Goal: Information Seeking & Learning: Learn about a topic

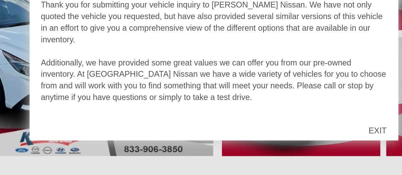
scroll to position [107, 0]
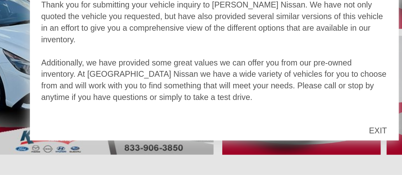
click at [298, 147] on div "EXIT" at bounding box center [298, 148] width 24 height 20
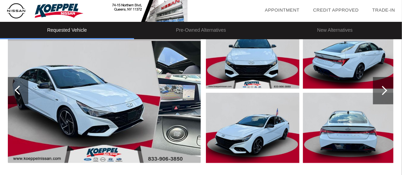
click at [260, 74] on img at bounding box center [253, 53] width 94 height 70
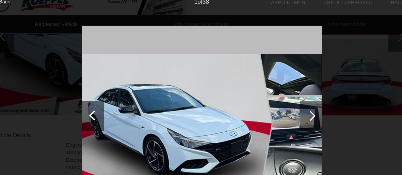
scroll to position [156, 0]
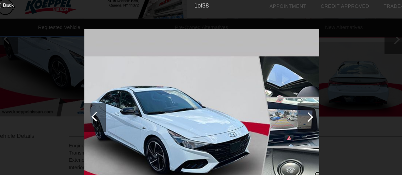
click at [303, 114] on div at bounding box center [301, 114] width 9 height 9
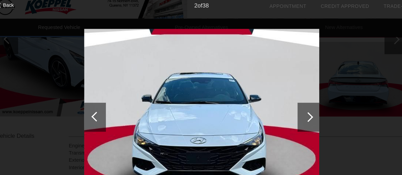
click at [303, 114] on div at bounding box center [301, 114] width 9 height 9
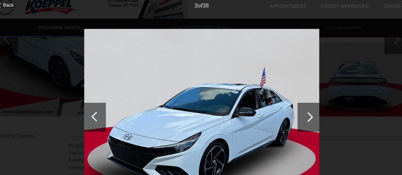
click at [303, 114] on div at bounding box center [301, 114] width 9 height 9
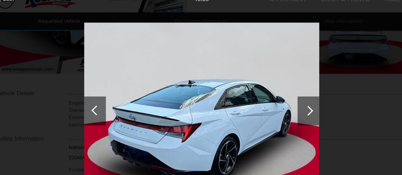
scroll to position [191, 0]
click at [302, 114] on div at bounding box center [301, 114] width 9 height 9
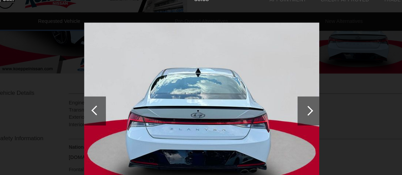
click at [302, 114] on div at bounding box center [301, 114] width 9 height 9
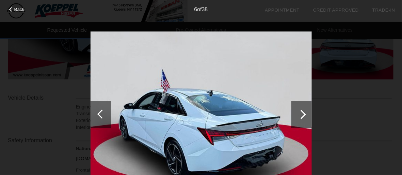
click at [302, 114] on div at bounding box center [301, 114] width 9 height 9
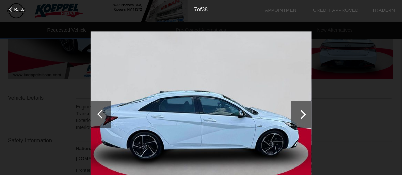
click at [298, 112] on div at bounding box center [301, 114] width 20 height 27
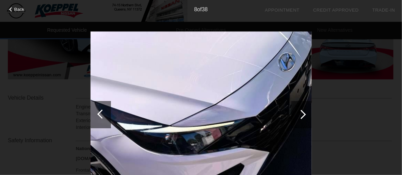
click at [304, 114] on div at bounding box center [301, 114] width 9 height 9
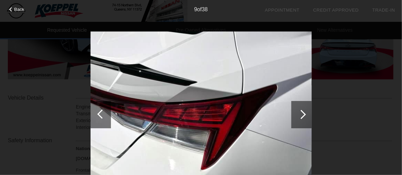
click at [304, 114] on div at bounding box center [301, 114] width 9 height 9
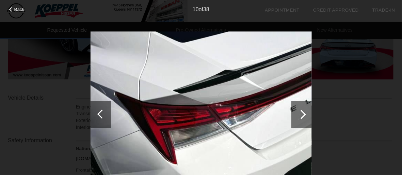
click at [304, 114] on div at bounding box center [301, 114] width 9 height 9
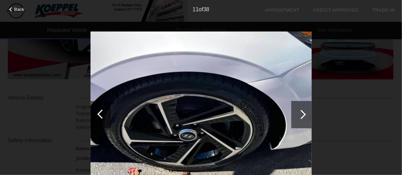
click at [304, 114] on div at bounding box center [301, 114] width 9 height 9
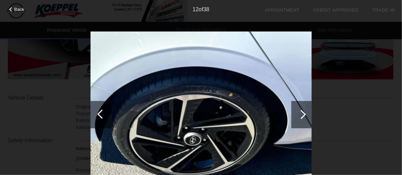
click at [304, 114] on div at bounding box center [301, 114] width 9 height 9
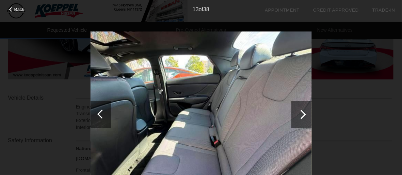
click at [304, 114] on div at bounding box center [301, 114] width 9 height 9
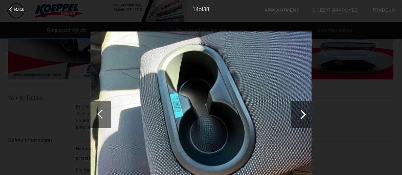
click at [304, 114] on div at bounding box center [301, 114] width 9 height 9
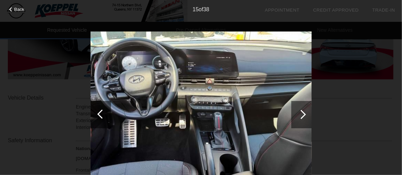
click at [304, 114] on div at bounding box center [301, 114] width 9 height 9
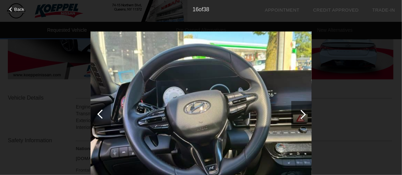
click at [304, 114] on div at bounding box center [301, 114] width 9 height 9
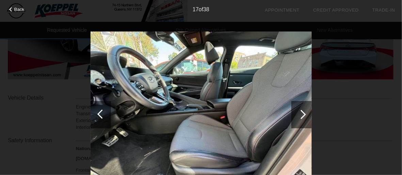
click at [304, 114] on div at bounding box center [301, 114] width 9 height 9
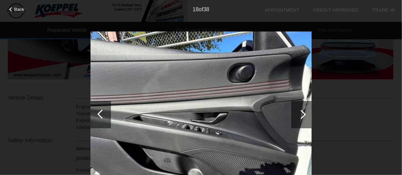
click at [304, 114] on div at bounding box center [301, 114] width 9 height 9
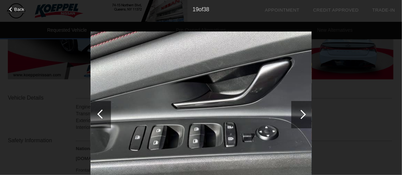
click at [304, 114] on div at bounding box center [301, 114] width 9 height 9
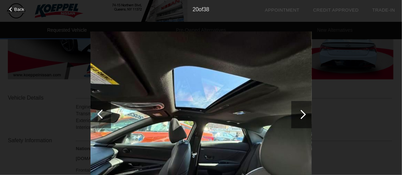
click at [304, 114] on div at bounding box center [301, 114] width 9 height 9
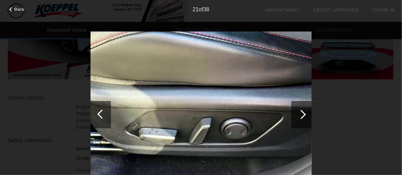
click at [304, 114] on div at bounding box center [301, 114] width 9 height 9
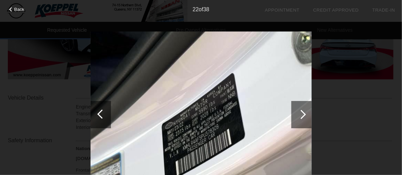
click at [304, 114] on div at bounding box center [301, 114] width 9 height 9
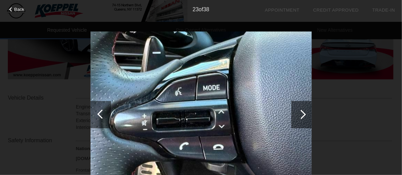
click at [304, 114] on div at bounding box center [301, 114] width 9 height 9
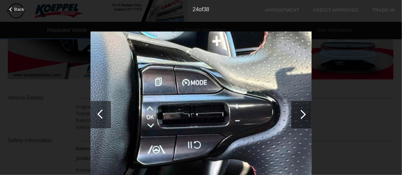
click at [304, 114] on div at bounding box center [301, 114] width 9 height 9
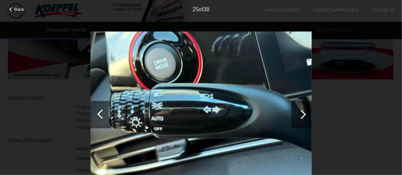
click at [304, 114] on div at bounding box center [301, 114] width 9 height 9
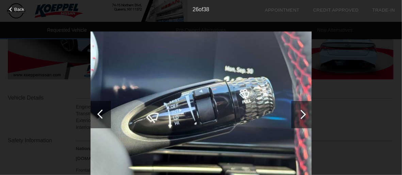
click at [304, 114] on div at bounding box center [301, 114] width 9 height 9
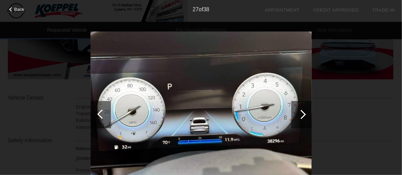
click at [304, 114] on div at bounding box center [301, 114] width 9 height 9
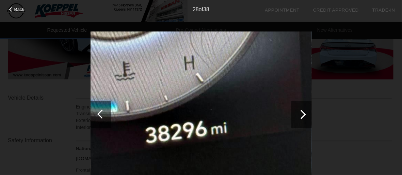
click at [304, 114] on div at bounding box center [301, 114] width 9 height 9
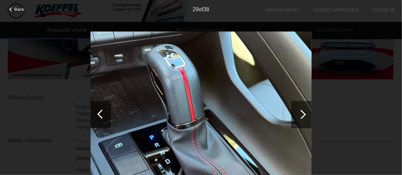
click at [304, 114] on div at bounding box center [301, 114] width 9 height 9
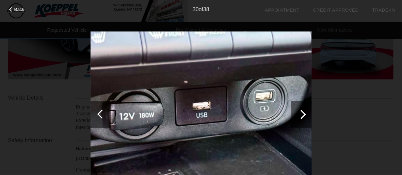
click at [304, 114] on div at bounding box center [301, 114] width 9 height 9
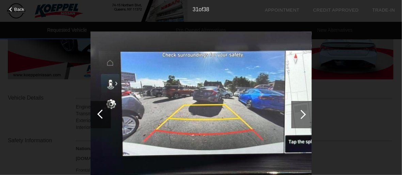
click at [304, 114] on div at bounding box center [301, 114] width 9 height 9
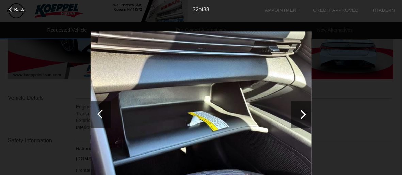
click at [304, 114] on div at bounding box center [301, 114] width 9 height 9
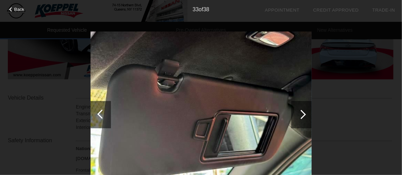
click at [304, 114] on div at bounding box center [301, 114] width 9 height 9
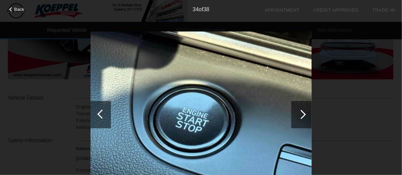
click at [304, 114] on div at bounding box center [301, 114] width 9 height 9
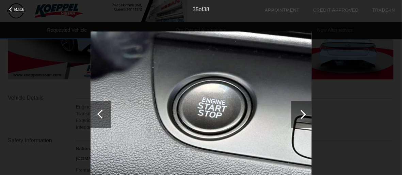
click at [304, 114] on div at bounding box center [301, 114] width 9 height 9
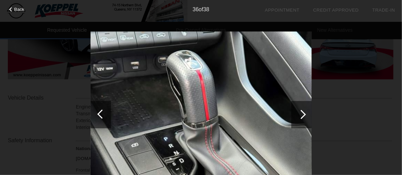
click at [304, 114] on div at bounding box center [301, 114] width 9 height 9
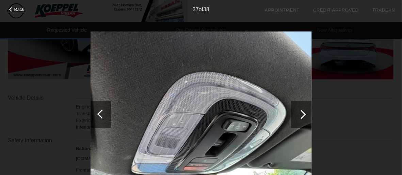
click at [304, 114] on div at bounding box center [301, 114] width 9 height 9
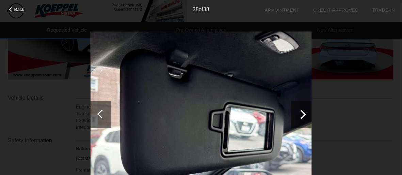
click at [304, 114] on div at bounding box center [301, 114] width 9 height 9
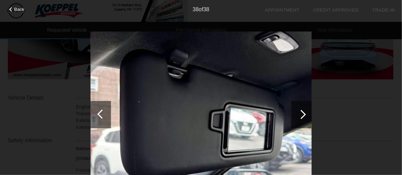
click at [15, 8] on span "Back" at bounding box center [19, 9] width 10 height 5
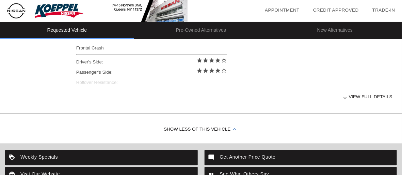
scroll to position [313, 0]
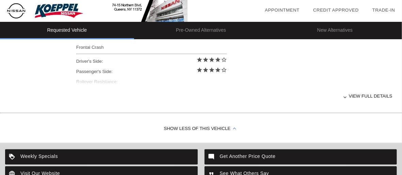
click at [370, 93] on div "View full details" at bounding box center [234, 96] width 316 height 17
click at [365, 95] on div "View less details" at bounding box center [234, 96] width 316 height 17
click at [365, 95] on div "View full details" at bounding box center [234, 96] width 316 height 17
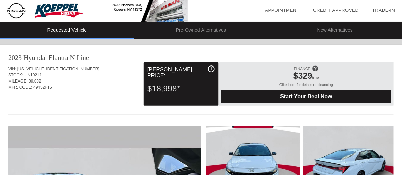
scroll to position [0, 0]
click at [296, 82] on div "$329 /mo" at bounding box center [306, 77] width 163 height 12
click at [304, 84] on div "Click here for details on financing" at bounding box center [306, 85] width 170 height 7
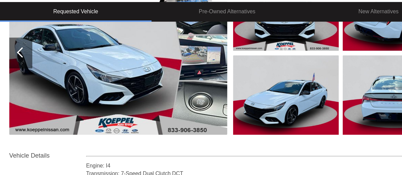
scroll to position [131, 0]
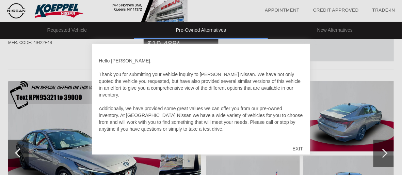
scroll to position [52, 0]
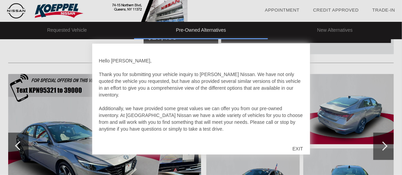
click at [299, 148] on div "EXIT" at bounding box center [298, 148] width 24 height 20
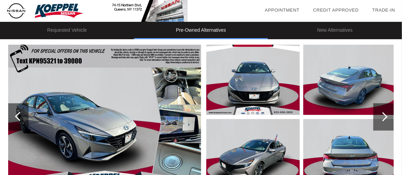
scroll to position [81, 0]
click at [231, 98] on img at bounding box center [253, 80] width 94 height 70
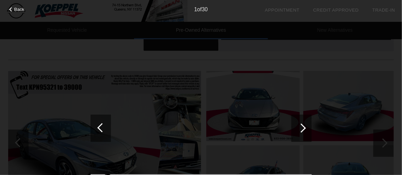
scroll to position [44, 0]
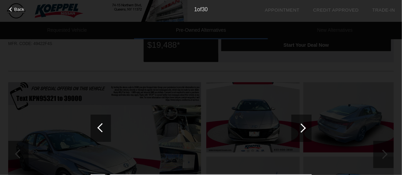
click at [304, 127] on div at bounding box center [301, 127] width 9 height 9
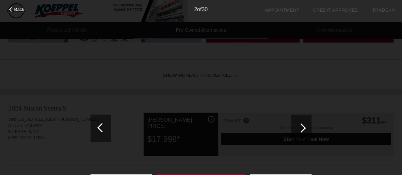
scroll to position [0, 0]
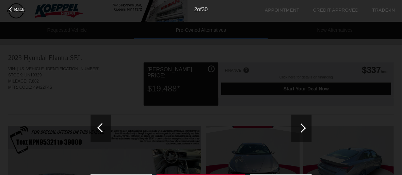
click at [17, 8] on span "Back" at bounding box center [19, 9] width 10 height 5
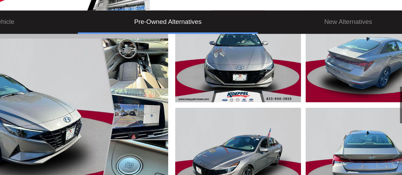
scroll to position [106, 0]
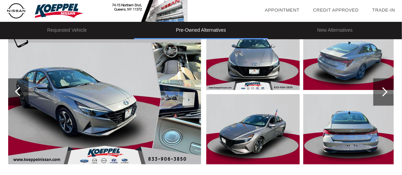
click at [263, 131] on img at bounding box center [253, 129] width 94 height 70
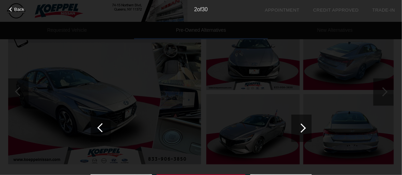
click at [301, 131] on div at bounding box center [301, 127] width 9 height 9
click at [15, 9] on span "Back" at bounding box center [19, 9] width 10 height 5
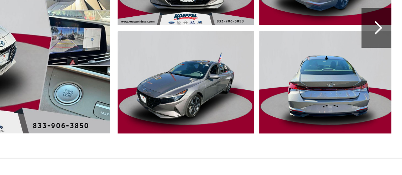
scroll to position [124, 0]
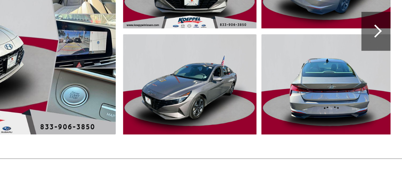
click at [382, 70] on div at bounding box center [382, 73] width 9 height 9
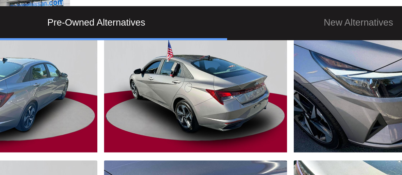
scroll to position [99, 0]
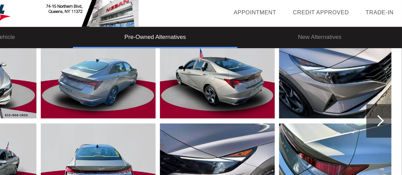
click at [381, 97] on div at bounding box center [382, 98] width 9 height 9
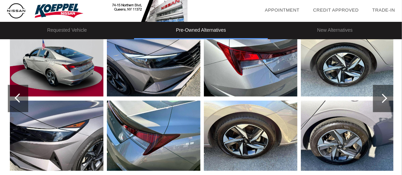
click at [389, 99] on div at bounding box center [383, 98] width 20 height 27
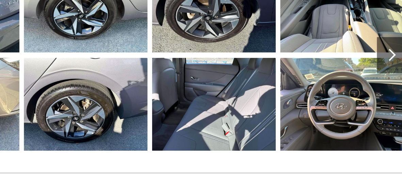
scroll to position [114, 0]
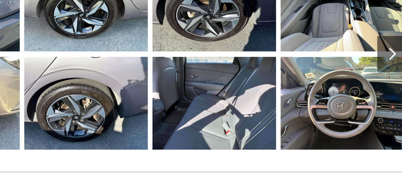
click at [384, 75] on div at bounding box center [383, 83] width 20 height 27
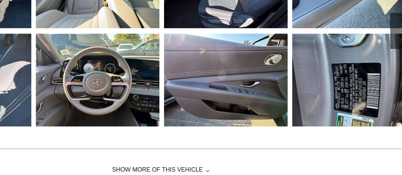
scroll to position [132, 0]
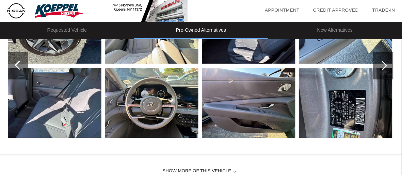
click at [379, 63] on div at bounding box center [383, 65] width 20 height 27
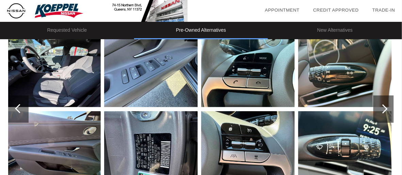
scroll to position [89, 0]
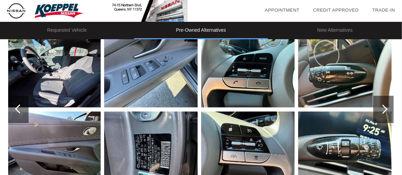
click at [385, 116] on div at bounding box center [384, 109] width 20 height 27
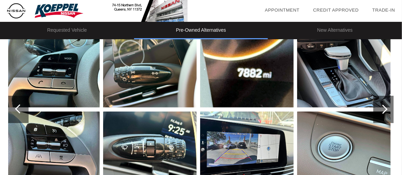
click at [384, 110] on div at bounding box center [383, 109] width 9 height 9
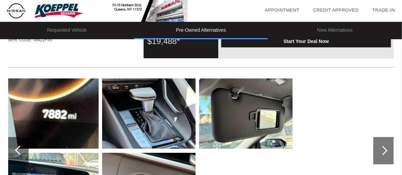
scroll to position [47, 0]
click at [15, 151] on div at bounding box center [18, 150] width 20 height 27
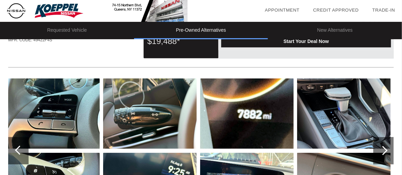
click at [15, 151] on div at bounding box center [18, 150] width 20 height 27
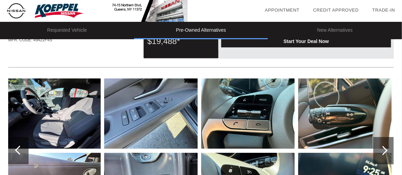
click at [15, 151] on div at bounding box center [18, 150] width 20 height 27
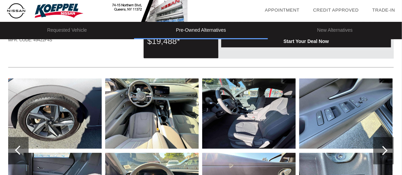
click at [15, 151] on div at bounding box center [18, 150] width 20 height 27
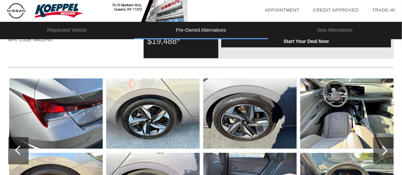
click at [15, 151] on div at bounding box center [18, 150] width 20 height 27
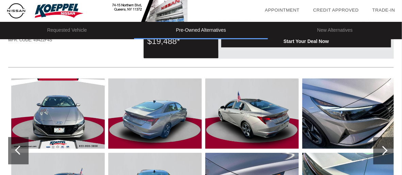
click at [15, 151] on div at bounding box center [18, 150] width 20 height 27
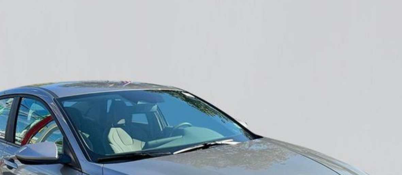
click at [43, 142] on img at bounding box center [104, 150] width 193 height 144
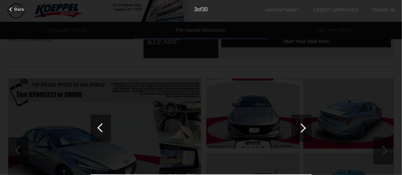
click at [17, 9] on span "Back" at bounding box center [19, 9] width 10 height 5
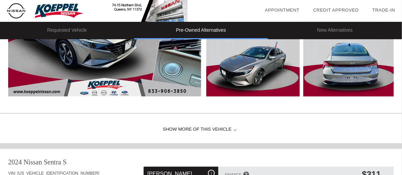
scroll to position [174, 0]
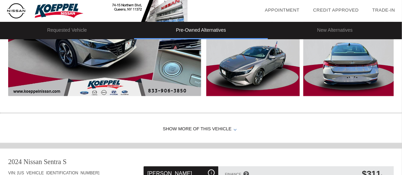
click at [208, 127] on div "Show More of this Vehicle" at bounding box center [201, 128] width 402 height 27
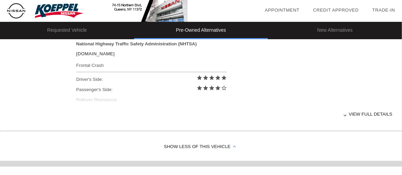
scroll to position [296, 0]
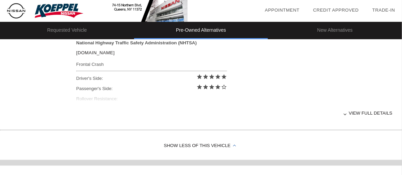
click at [140, 119] on div "View full details" at bounding box center [234, 113] width 316 height 17
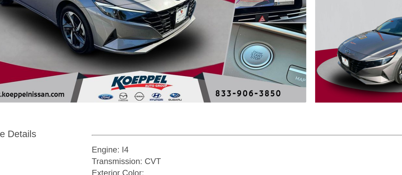
scroll to position [138, 0]
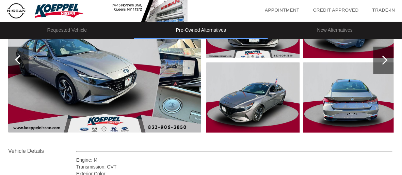
click at [108, 87] on img at bounding box center [104, 60] width 193 height 144
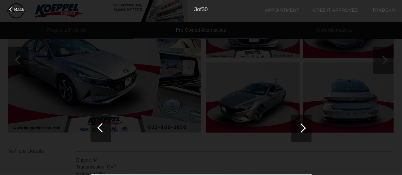
click at [16, 10] on span "Back" at bounding box center [19, 9] width 10 height 5
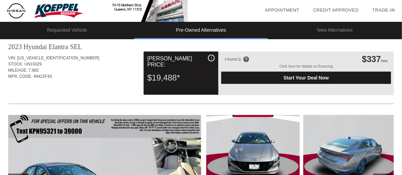
scroll to position [9, 0]
